Goal: Task Accomplishment & Management: Complete application form

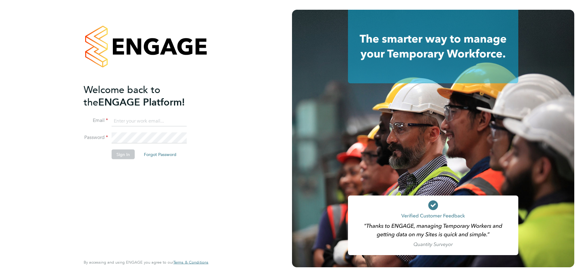
type input "abbie.ross@arcgroup.co.uk"
click at [124, 154] on button "Sign In" at bounding box center [123, 155] width 23 height 10
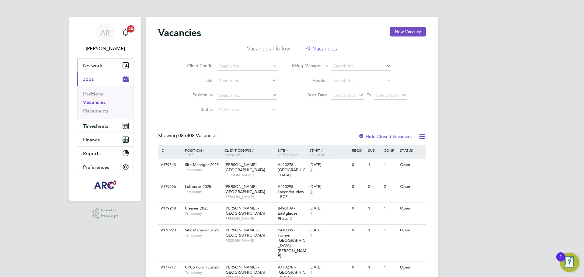
click at [91, 63] on span "Network" at bounding box center [92, 66] width 19 height 6
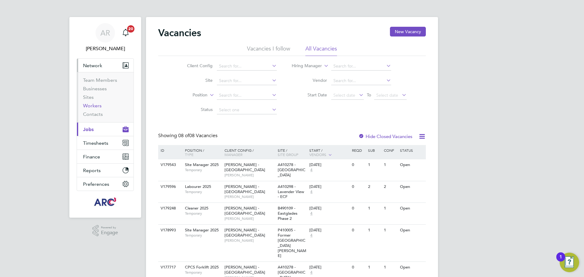
click at [100, 105] on link "Workers" at bounding box center [92, 106] width 19 height 6
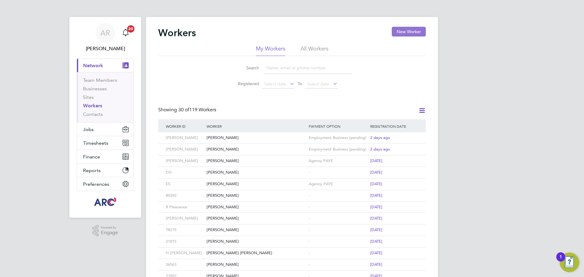
drag, startPoint x: 401, startPoint y: 33, endPoint x: 398, endPoint y: 34, distance: 3.5
click at [401, 33] on button "New Worker" at bounding box center [409, 32] width 34 height 10
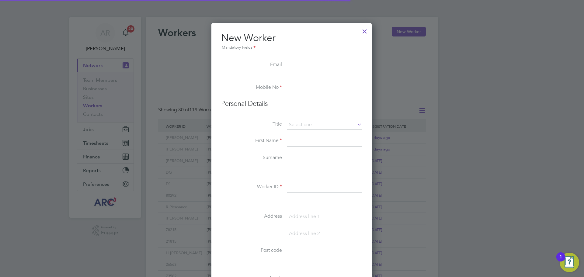
scroll to position [518, 161]
click at [304, 83] on input at bounding box center [324, 87] width 75 height 11
paste input "07454016944"
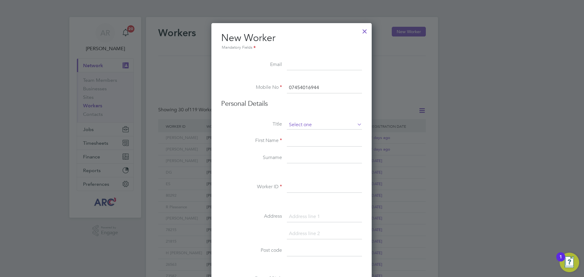
type input "07454016944"
click at [310, 123] on input at bounding box center [324, 124] width 75 height 9
click at [303, 134] on li "Mr" at bounding box center [324, 134] width 76 height 8
type input "Mr"
click at [299, 140] on input at bounding box center [324, 141] width 75 height 11
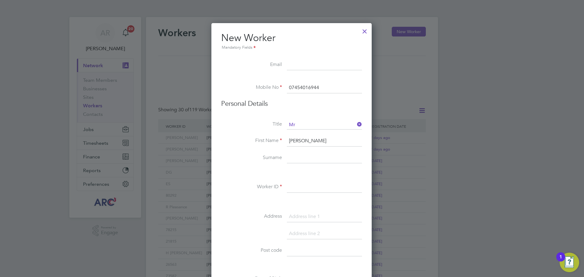
type input "[PERSON_NAME]"
click at [351, 185] on input at bounding box center [324, 187] width 75 height 11
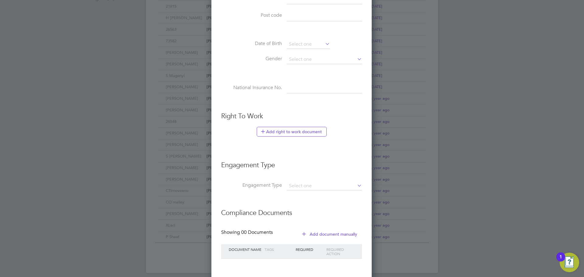
scroll to position [203, 0]
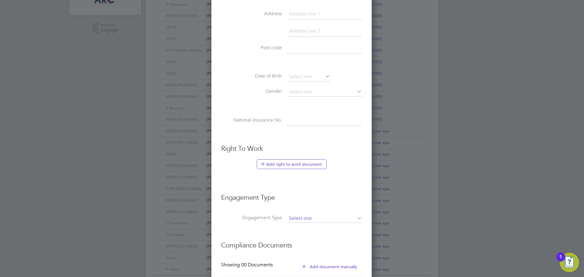
type input "[PERSON_NAME]"
click at [320, 215] on input at bounding box center [324, 218] width 75 height 9
click at [319, 255] on li "Umbrella" at bounding box center [324, 253] width 76 height 9
type input "Umbrella"
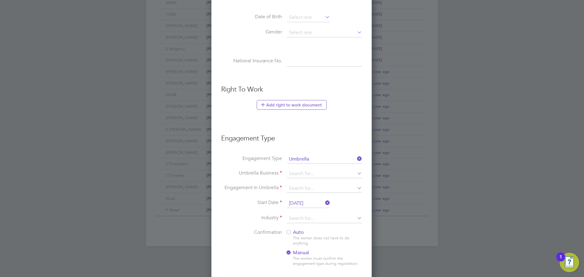
scroll to position [263, 0]
click at [303, 170] on input at bounding box center [324, 172] width 75 height 9
click at [303, 178] on li "UMBRELLA-COMPANY LIMITED" at bounding box center [324, 181] width 76 height 9
type input "UMBRELLA-COMPANY LIMITED"
click at [293, 193] on li "Engagement In Umbrella" at bounding box center [291, 190] width 141 height 15
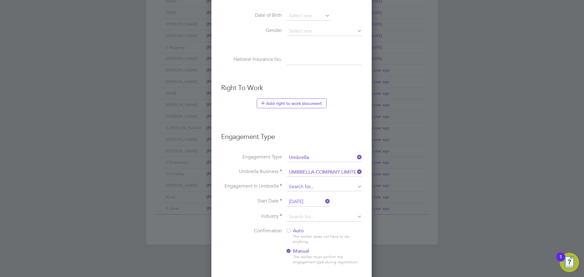
click at [297, 187] on input at bounding box center [324, 187] width 75 height 9
click at [323, 232] on li "PAYE Umbrella" at bounding box center [324, 230] width 76 height 9
type input "PAYE Umbrella"
click at [328, 214] on input at bounding box center [324, 217] width 75 height 9
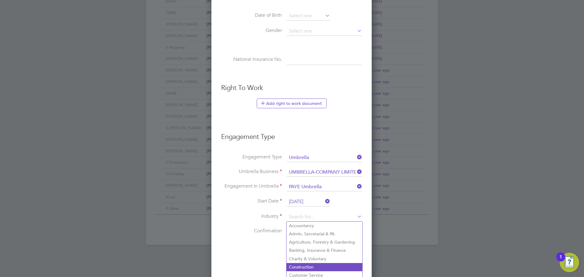
click at [312, 267] on li "Construction" at bounding box center [324, 267] width 76 height 8
type input "Construction"
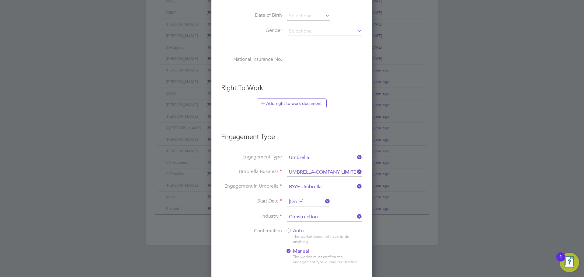
click at [288, 232] on div at bounding box center [289, 231] width 6 height 6
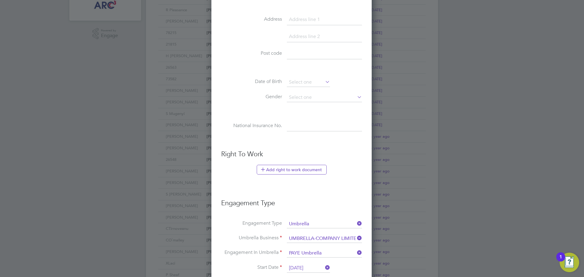
scroll to position [133, 0]
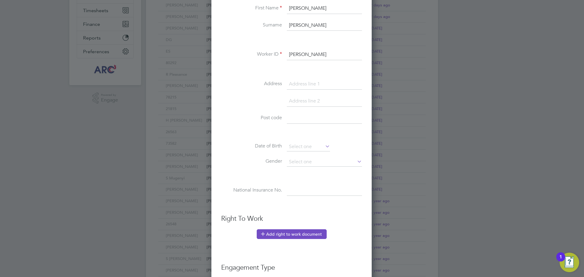
click at [283, 234] on button "Add right to work document" at bounding box center [292, 234] width 70 height 10
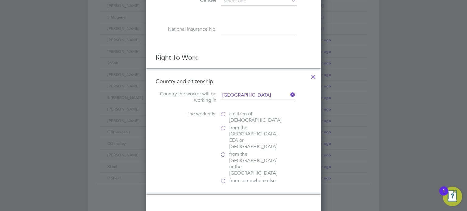
scroll to position [304, 0]
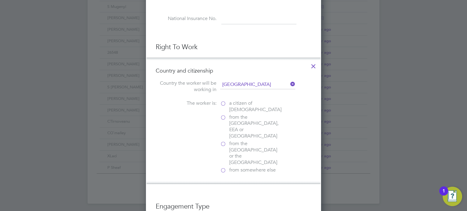
click at [226, 117] on label "from the [GEOGRAPHIC_DATA], EEA or [GEOGRAPHIC_DATA]" at bounding box center [250, 126] width 61 height 25
click at [0, 0] on input "from the [GEOGRAPHIC_DATA], EEA or [GEOGRAPHIC_DATA]" at bounding box center [0, 0] width 0 height 0
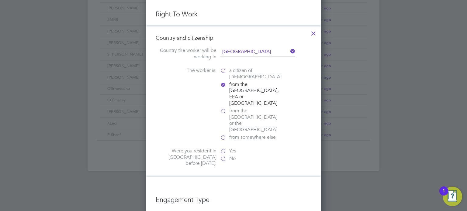
scroll to position [365, 0]
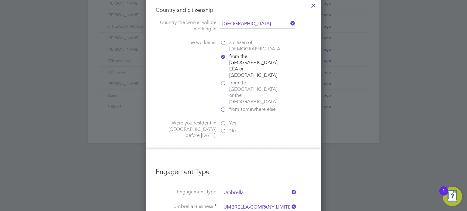
click at [223, 120] on label "Yes" at bounding box center [250, 123] width 61 height 6
click at [0, 0] on input "Yes" at bounding box center [0, 0] width 0 height 0
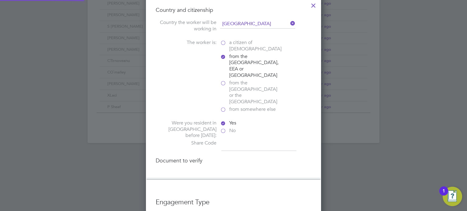
scroll to position [784, 175]
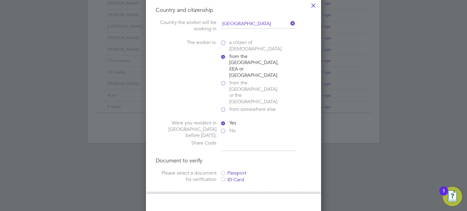
click at [235, 140] on input at bounding box center [258, 145] width 75 height 11
type input "W79 PC3 6E7"
click at [225, 171] on div at bounding box center [223, 174] width 6 height 6
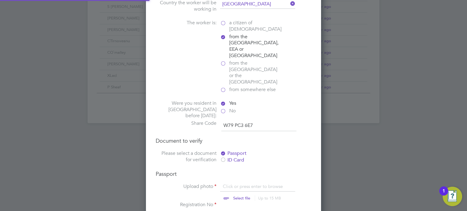
scroll to position [395, 0]
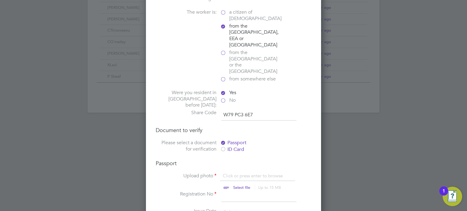
click at [244, 173] on input "file" at bounding box center [247, 182] width 95 height 18
type input "C:\fakepath\PHOTO-2025-09-02-12-31-33.jpg"
click at [292, 172] on icon at bounding box center [291, 175] width 7 height 7
click at [221, 173] on input "file" at bounding box center [247, 182] width 95 height 18
type input "C:\fakepath\CD - passport .pdf"
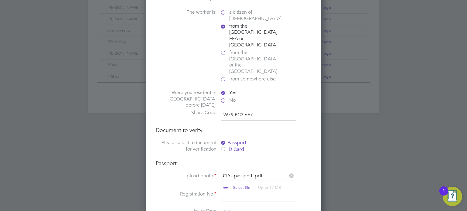
scroll to position [456, 0]
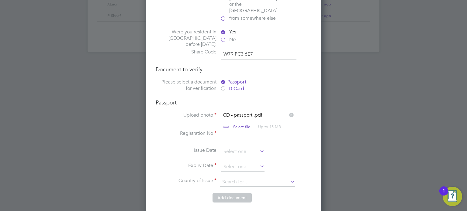
click at [234, 130] on input at bounding box center [258, 135] width 75 height 11
type input "057857120"
click at [243, 147] on input at bounding box center [242, 151] width 43 height 9
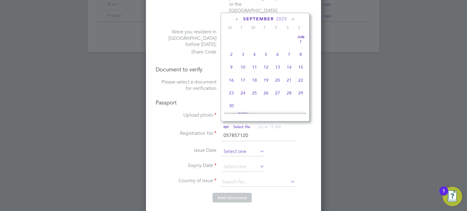
scroll to position [185, 0]
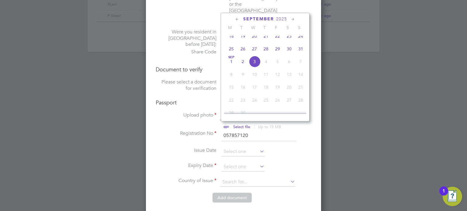
click at [281, 18] on span "2025" at bounding box center [281, 18] width 11 height 5
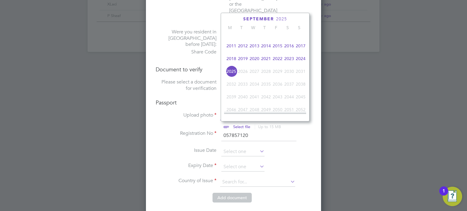
click at [241, 62] on span "2019" at bounding box center [243, 59] width 12 height 12
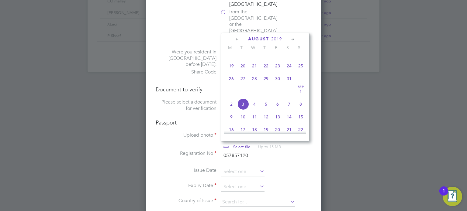
scroll to position [426, 0]
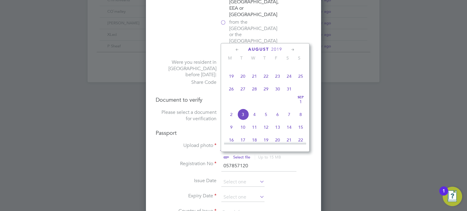
click at [239, 48] on icon at bounding box center [237, 50] width 6 height 7
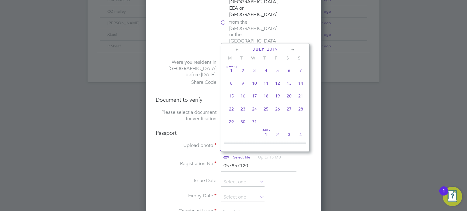
click at [254, 122] on span "31" at bounding box center [255, 122] width 12 height 12
type input "[DATE]"
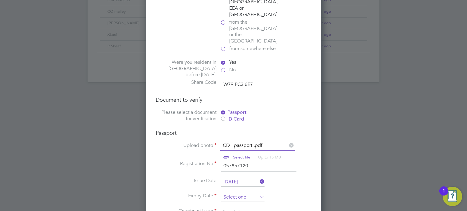
click at [240, 193] on input at bounding box center [242, 197] width 43 height 9
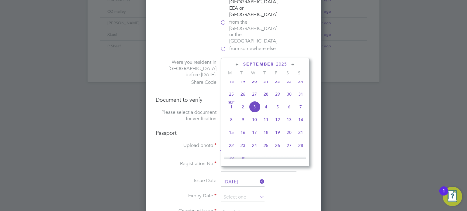
click at [279, 64] on span "2025" at bounding box center [281, 64] width 11 height 5
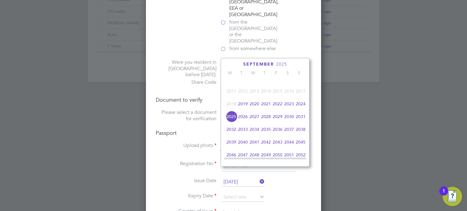
click at [278, 123] on span "2029" at bounding box center [278, 117] width 12 height 12
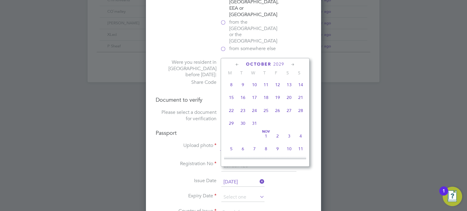
click at [236, 63] on icon at bounding box center [237, 64] width 6 height 7
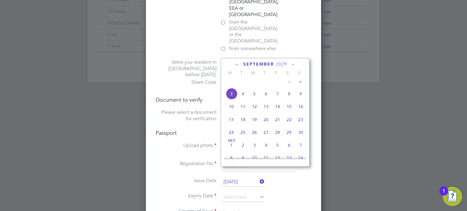
click at [236, 63] on icon at bounding box center [237, 64] width 6 height 7
click at [240, 62] on div "[DATE]" at bounding box center [265, 64] width 82 height 6
click at [239, 62] on icon at bounding box center [237, 64] width 6 height 7
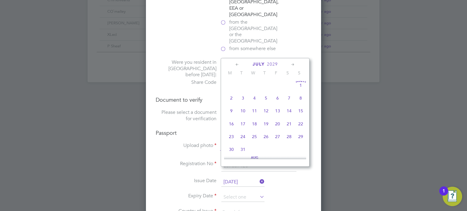
click at [244, 149] on span "31" at bounding box center [243, 150] width 12 height 12
type input "[DATE]"
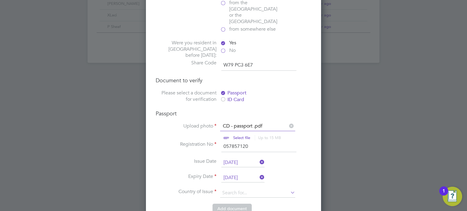
scroll to position [456, 0]
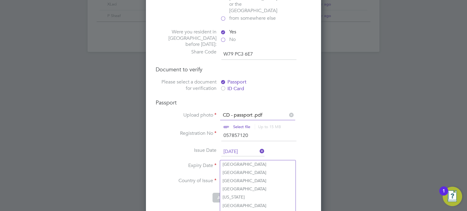
click at [250, 178] on input at bounding box center [257, 182] width 75 height 9
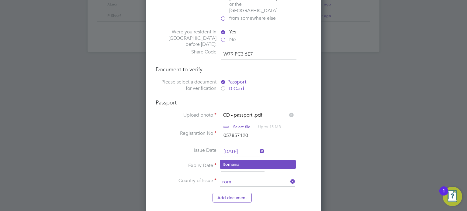
click at [243, 162] on li "Rom ania" at bounding box center [257, 165] width 75 height 8
type input "[GEOGRAPHIC_DATA]"
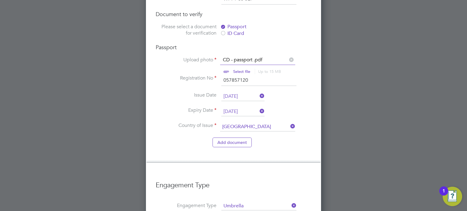
scroll to position [547, 0]
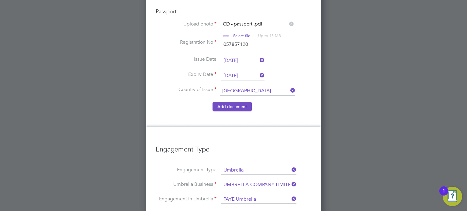
click at [234, 102] on button "Add document" at bounding box center [232, 107] width 39 height 10
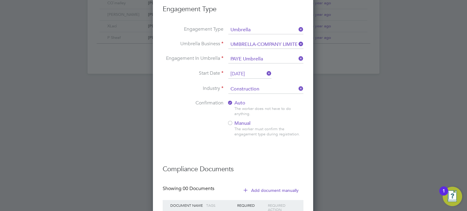
scroll to position [482, 0]
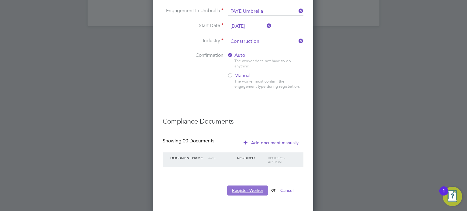
click at [243, 187] on button "Register Worker" at bounding box center [247, 191] width 41 height 10
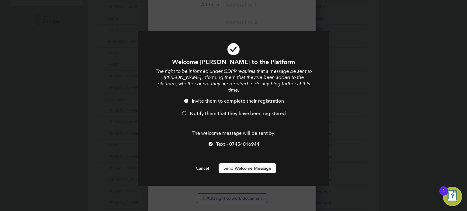
scroll to position [670, 161]
click at [246, 166] on button "Send Welcome Message" at bounding box center [247, 169] width 57 height 10
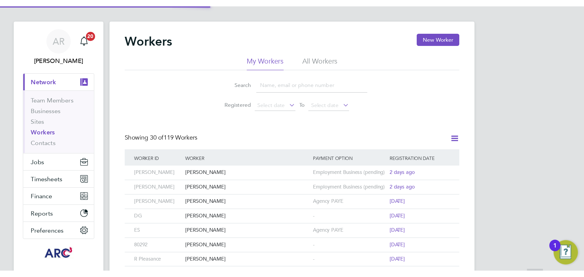
scroll to position [0, 0]
